Goal: Task Accomplishment & Management: Manage account settings

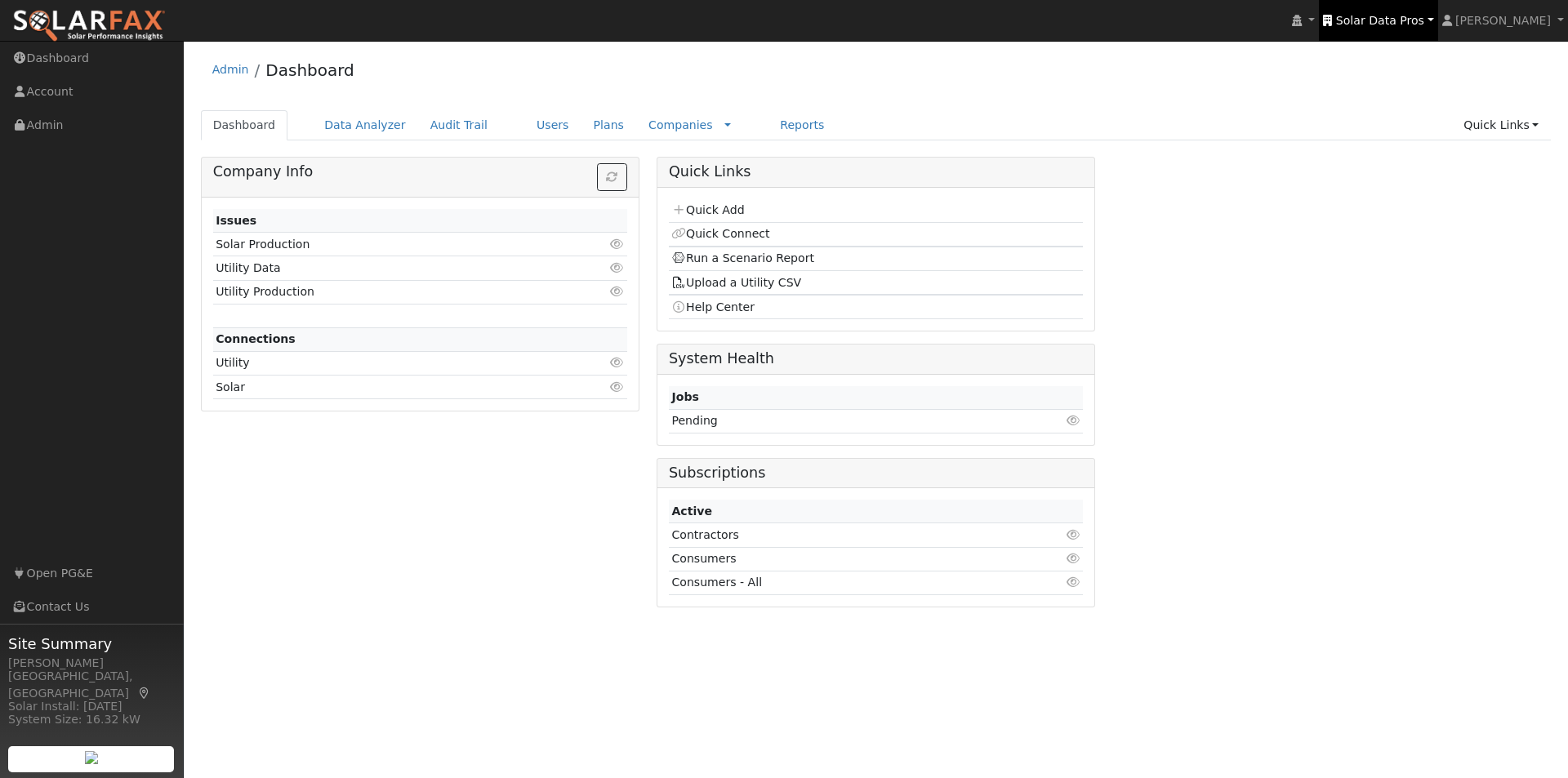
click at [1382, 18] on span "Solar Data Pros" at bounding box center [1380, 21] width 89 height 13
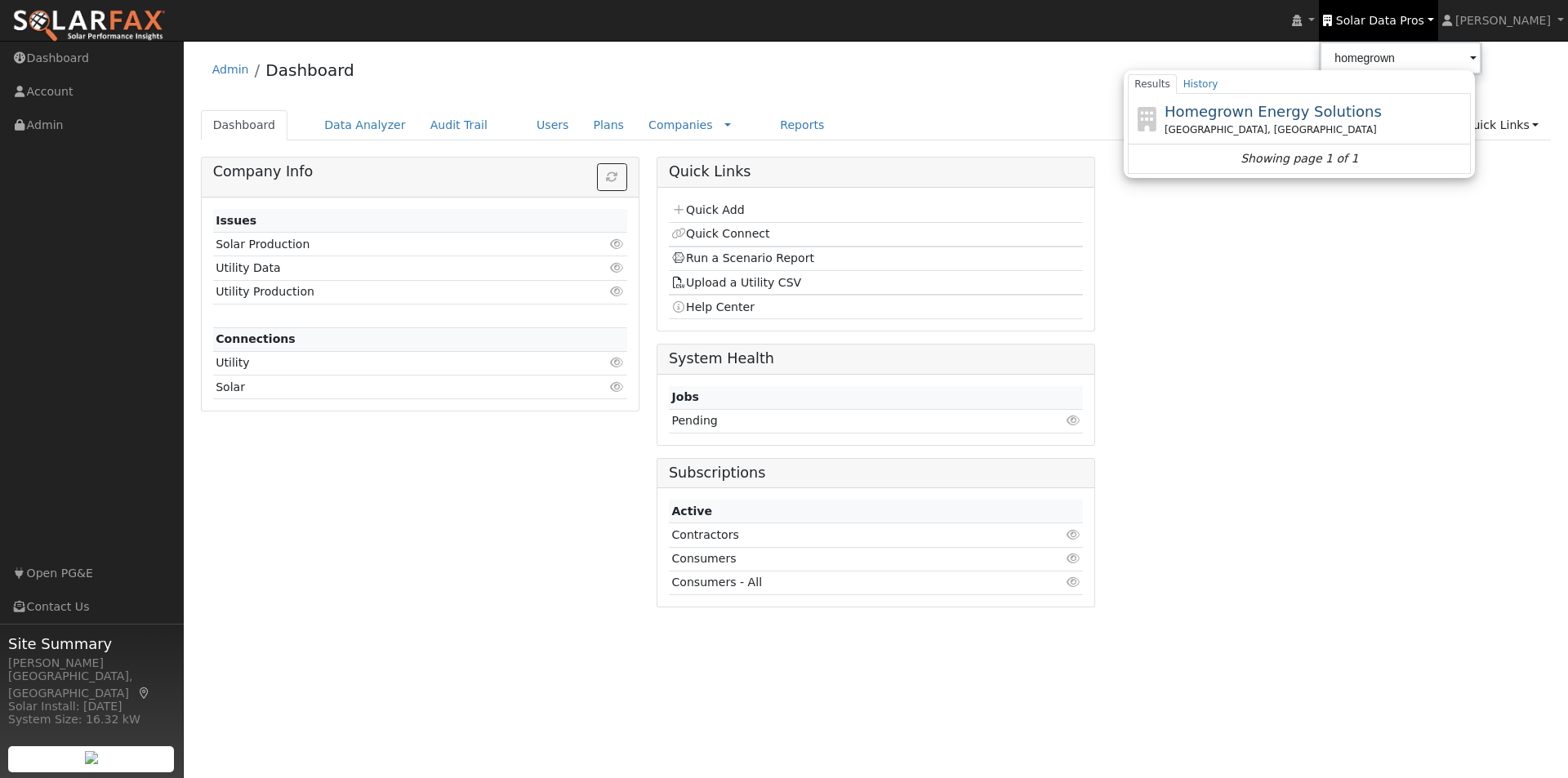
drag, startPoint x: 1292, startPoint y: 110, endPoint x: 1015, endPoint y: 99, distance: 277.2
click at [1285, 109] on span "Homegrown Energy Solutions" at bounding box center [1273, 111] width 217 height 17
type input "Homegrown Energy Solutions"
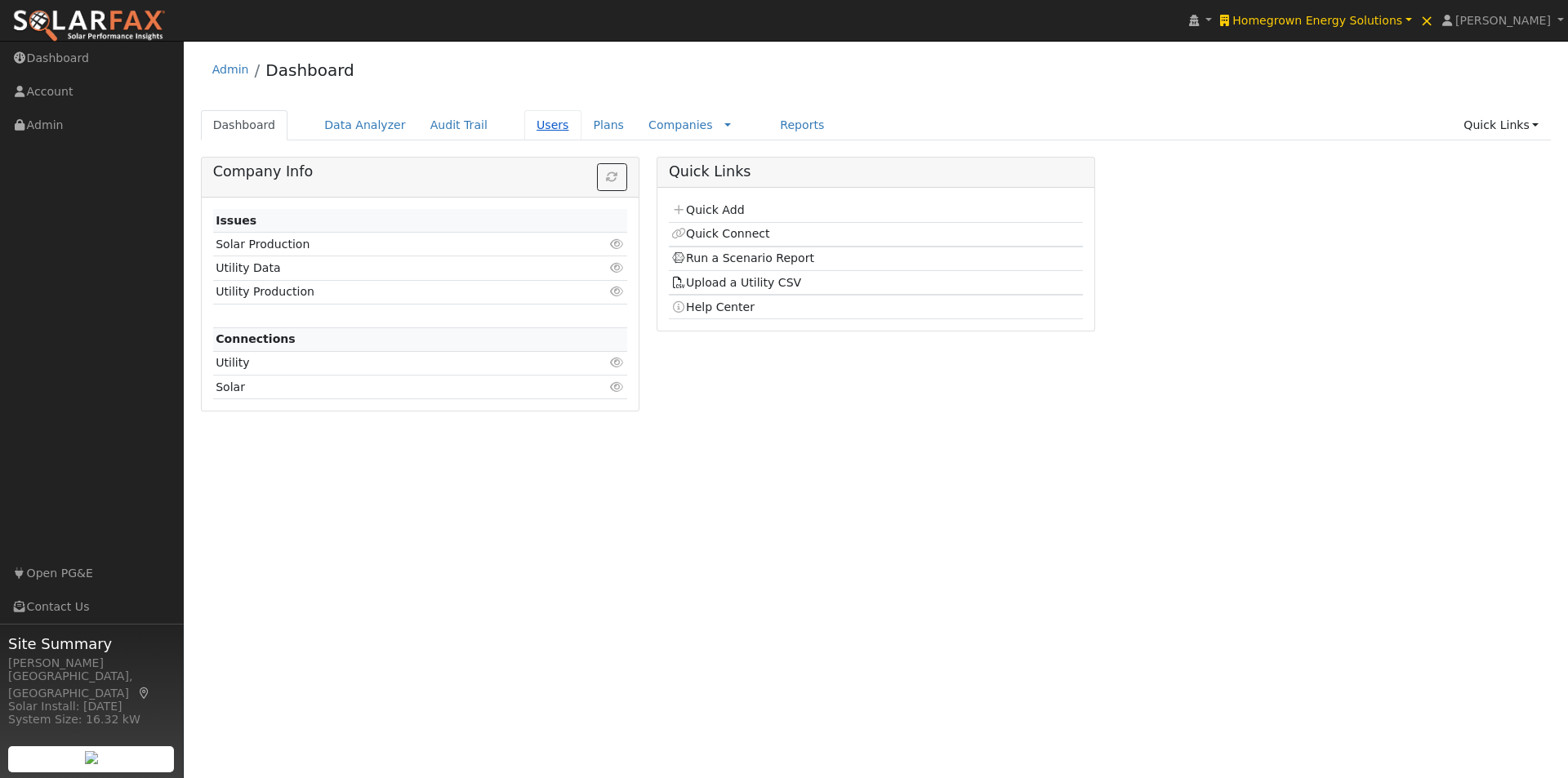
click at [525, 130] on link "Users" at bounding box center [553, 125] width 57 height 30
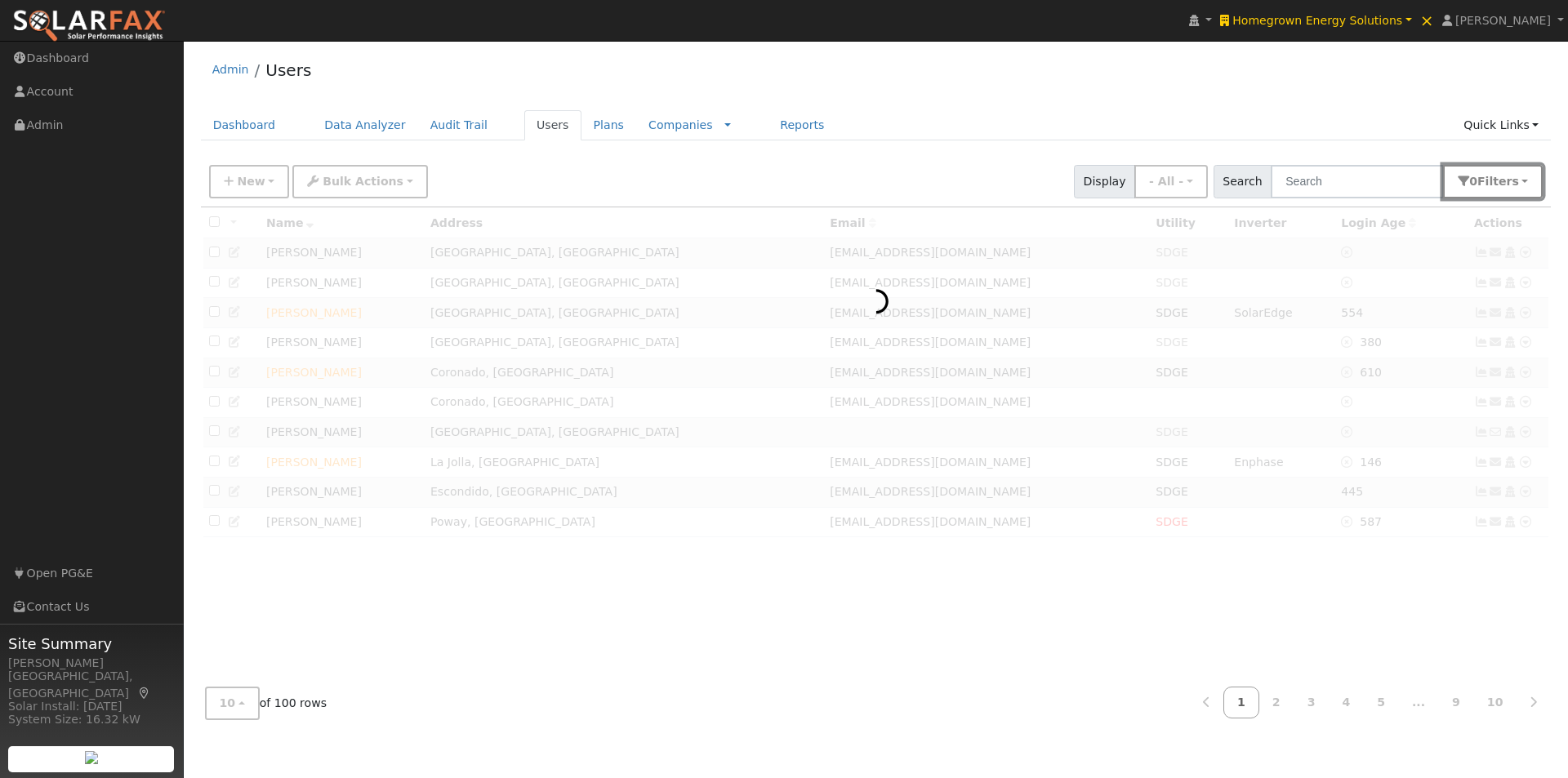
click at [1505, 174] on span "Filter s" at bounding box center [1498, 181] width 42 height 13
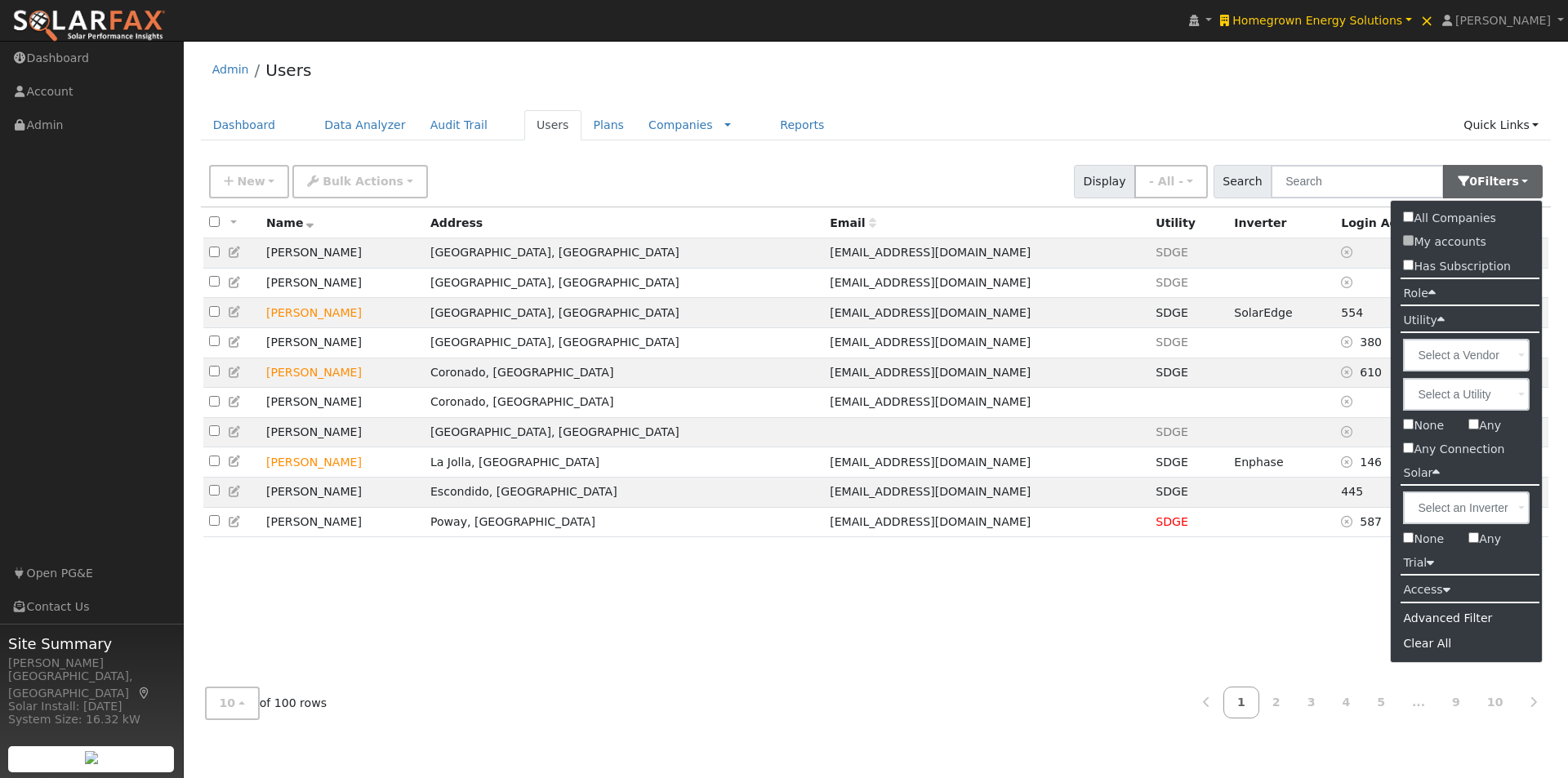
click at [1431, 290] on icon at bounding box center [1433, 292] width 7 height 12
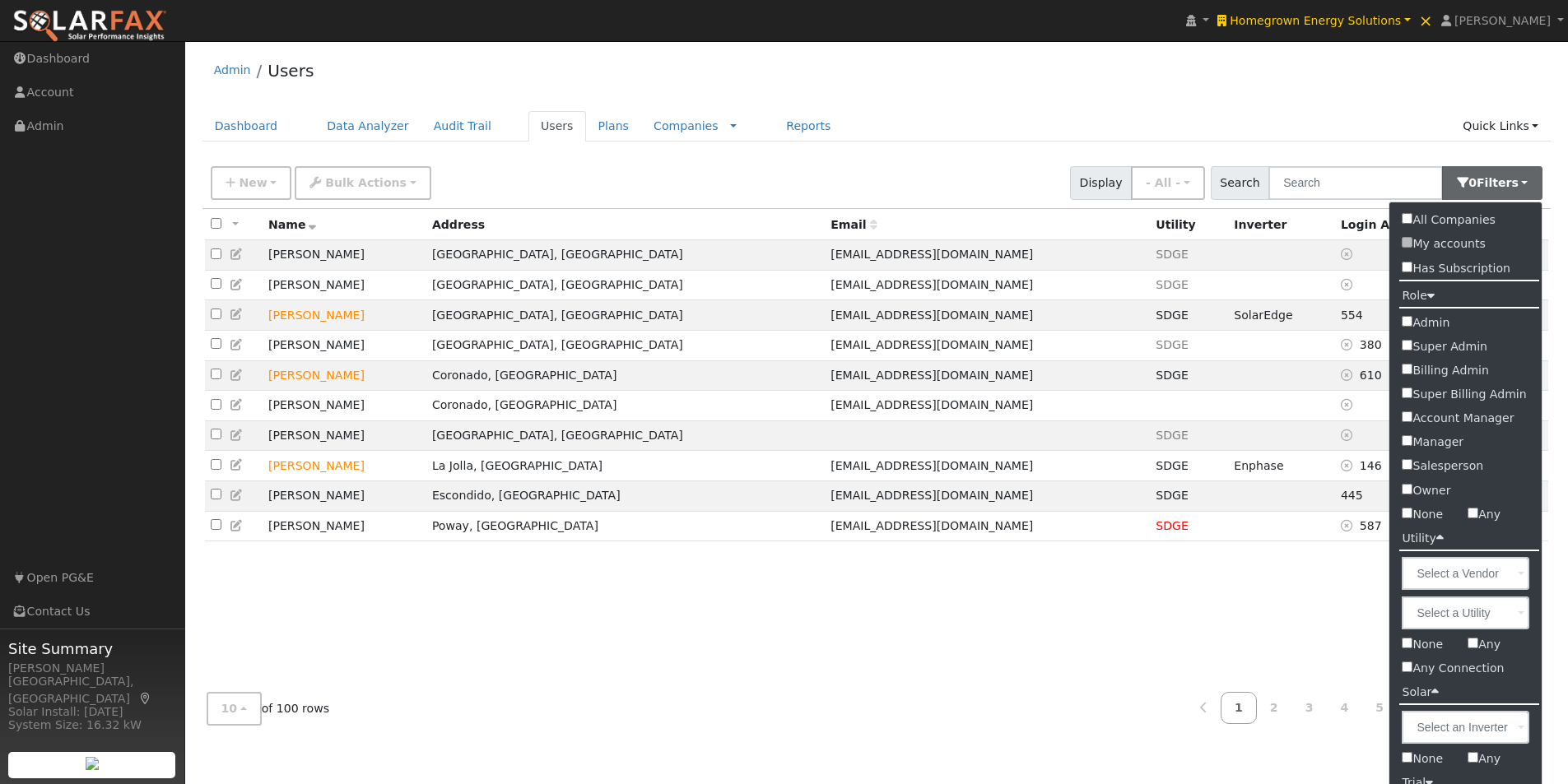
click at [1411, 321] on input "Admin" at bounding box center [1406, 321] width 10 height 10
checkbox input "true"
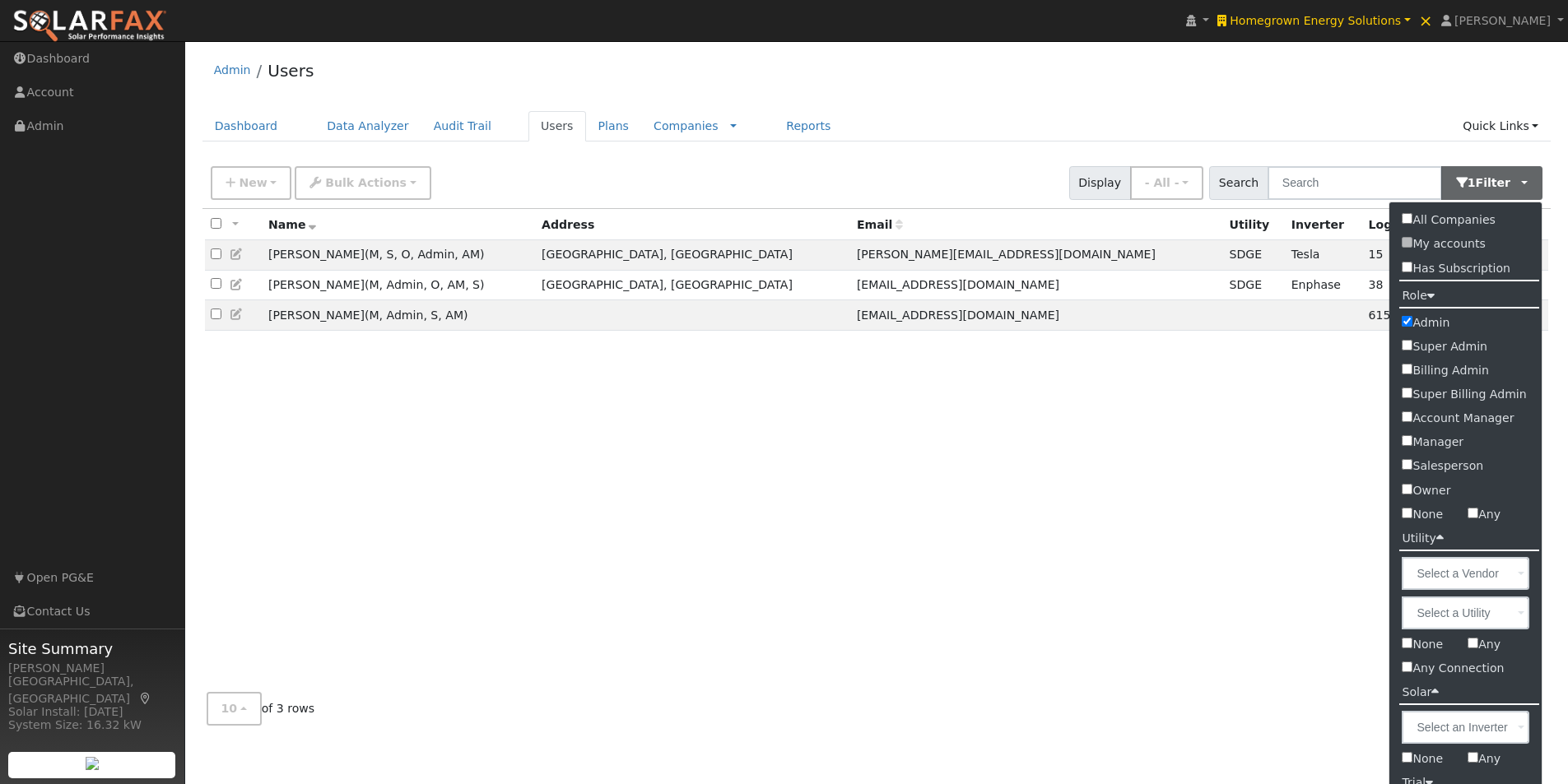
click at [1003, 96] on div "Admin Users" at bounding box center [877, 74] width 1349 height 50
